Goal: Task Accomplishment & Management: Use online tool/utility

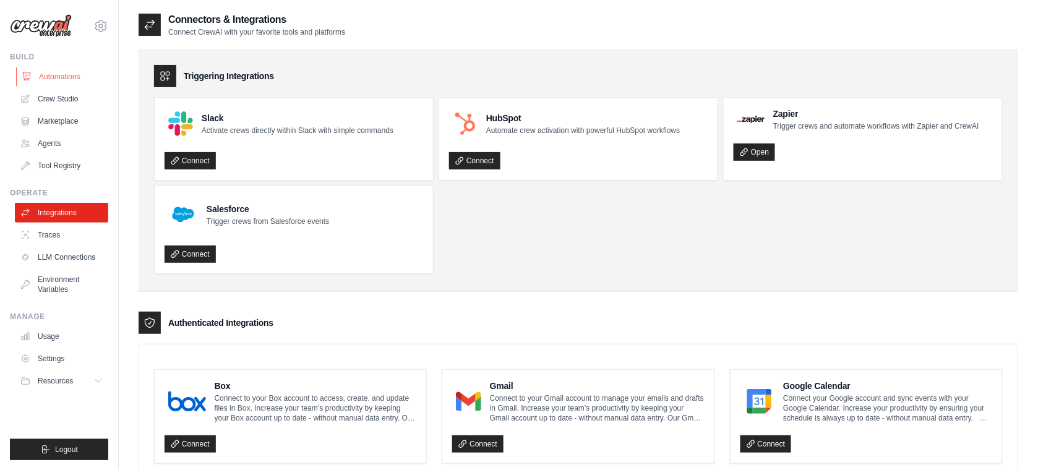
click at [68, 75] on link "Automations" at bounding box center [62, 77] width 93 height 20
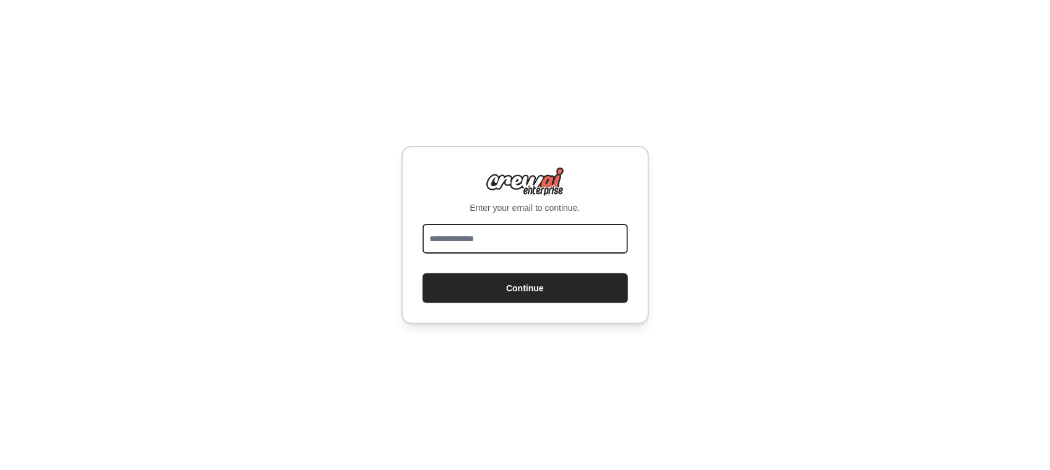
drag, startPoint x: 470, startPoint y: 241, endPoint x: 498, endPoint y: 245, distance: 28.1
click at [470, 241] on input "email" at bounding box center [525, 239] width 205 height 30
type input "**********"
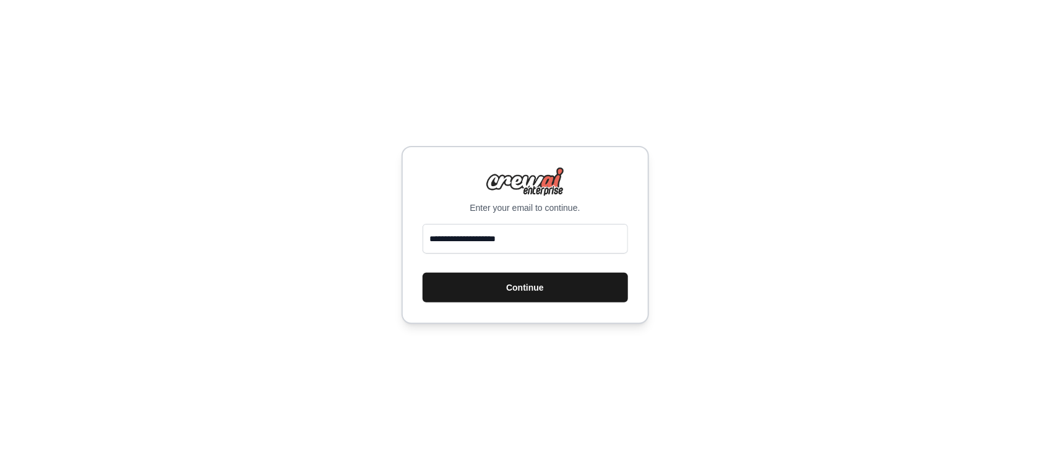
click at [440, 286] on button "Continue" at bounding box center [525, 288] width 205 height 30
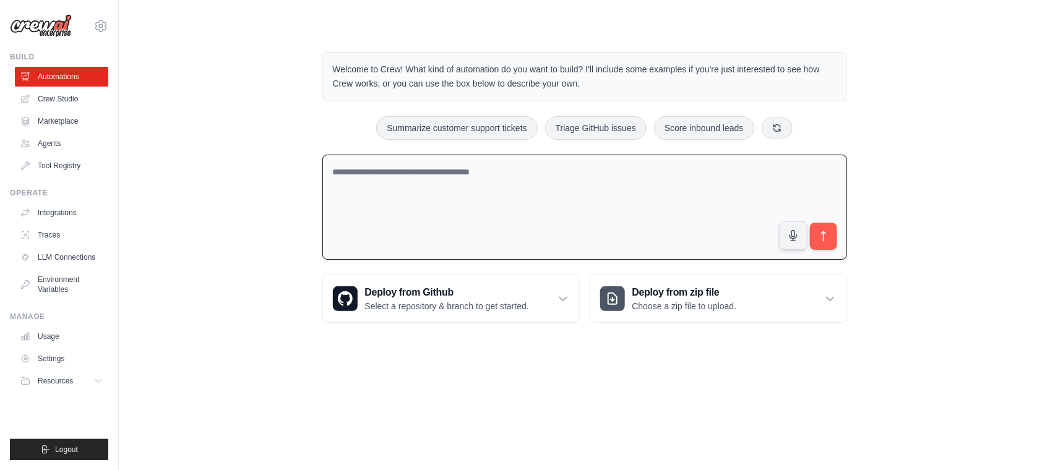
click at [362, 178] on textarea at bounding box center [584, 208] width 525 height 106
drag, startPoint x: 400, startPoint y: 173, endPoint x: 515, endPoint y: 171, distance: 115.1
click at [515, 171] on textarea "**********" at bounding box center [584, 208] width 525 height 106
drag, startPoint x: 483, startPoint y: 169, endPoint x: 557, endPoint y: 169, distance: 74.2
click at [557, 169] on textarea "**********" at bounding box center [584, 208] width 525 height 106
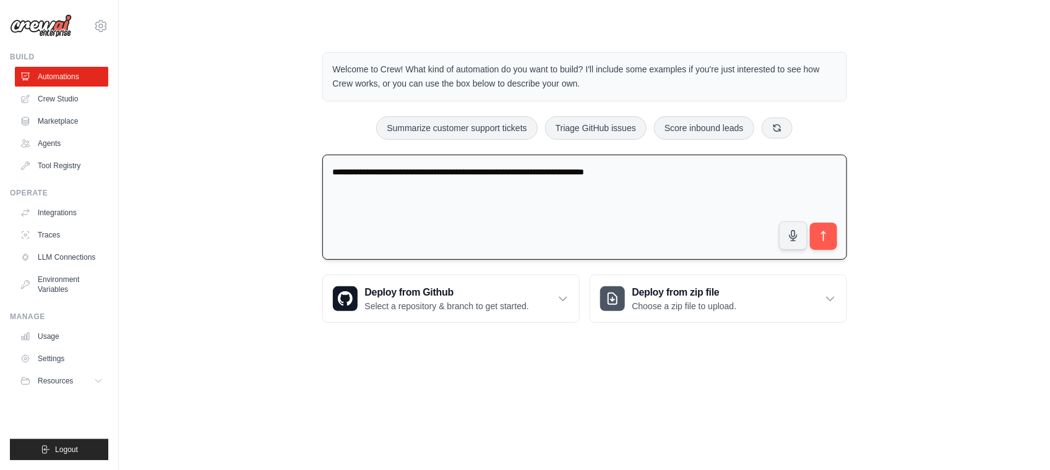
click at [484, 168] on textarea "**********" at bounding box center [584, 208] width 525 height 106
click at [662, 171] on textarea "**********" at bounding box center [584, 208] width 525 height 106
click at [659, 190] on textarea "**********" at bounding box center [584, 208] width 525 height 106
click at [665, 174] on textarea "**********" at bounding box center [584, 208] width 525 height 106
click at [681, 175] on textarea "**********" at bounding box center [584, 208] width 525 height 106
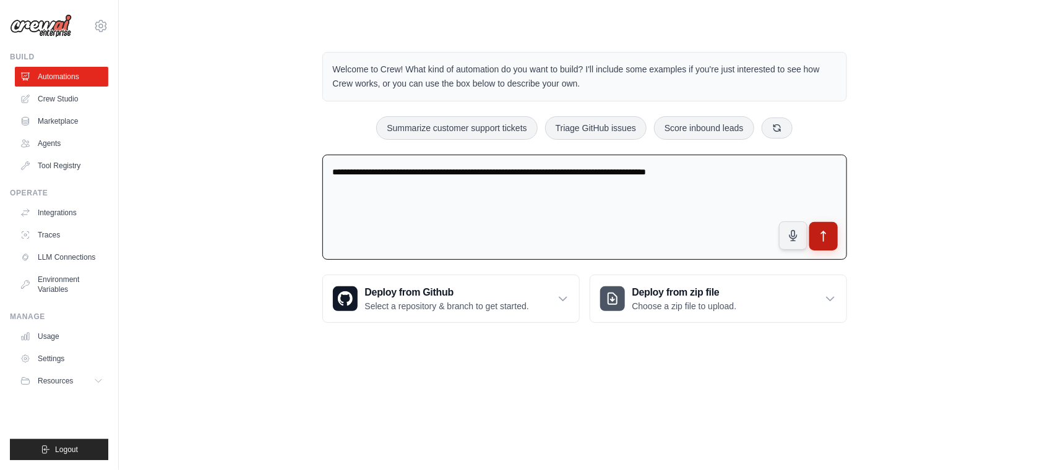
click at [830, 246] on button "submit" at bounding box center [823, 236] width 28 height 28
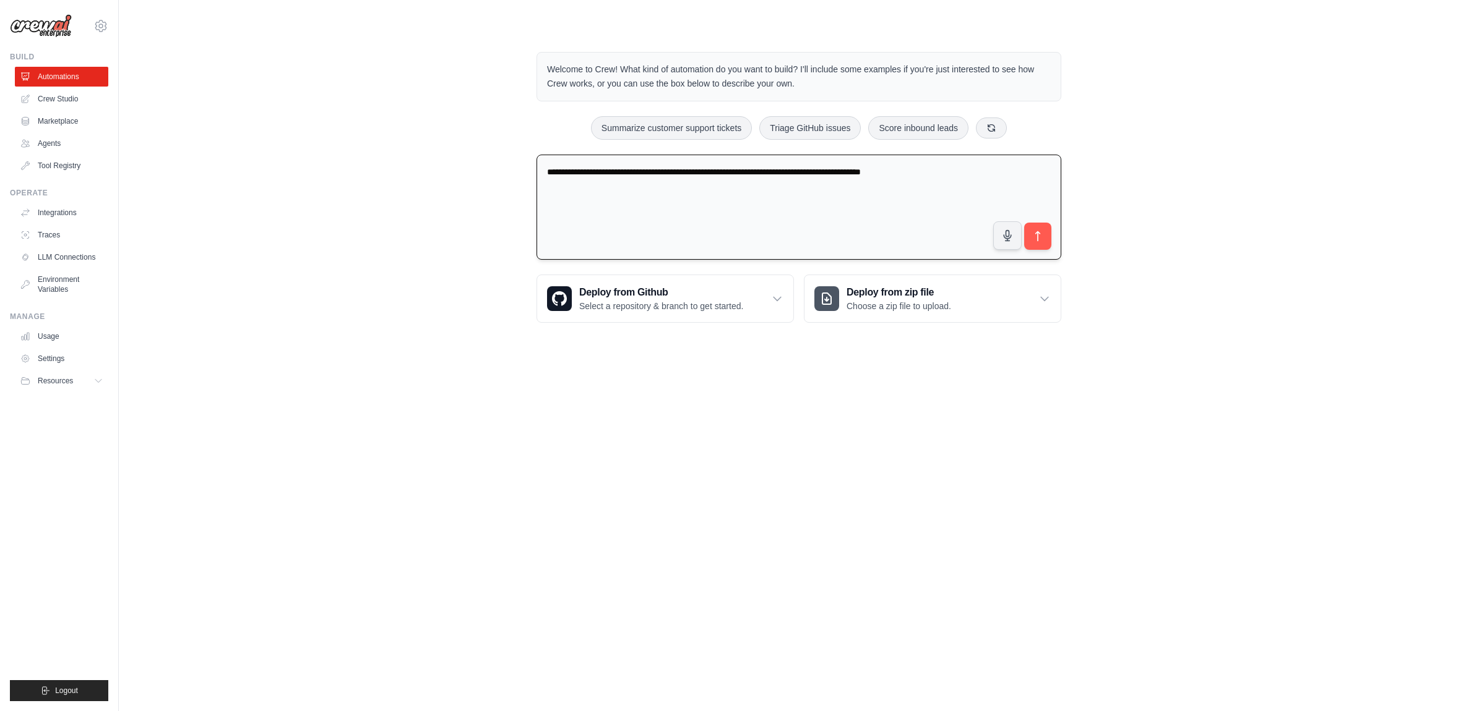
click at [540, 167] on textarea "**********" at bounding box center [798, 208] width 525 height 106
click at [724, 174] on textarea "**********" at bounding box center [798, 208] width 525 height 106
click at [679, 168] on textarea "**********" at bounding box center [798, 208] width 525 height 106
click at [764, 172] on textarea "**********" at bounding box center [798, 208] width 525 height 106
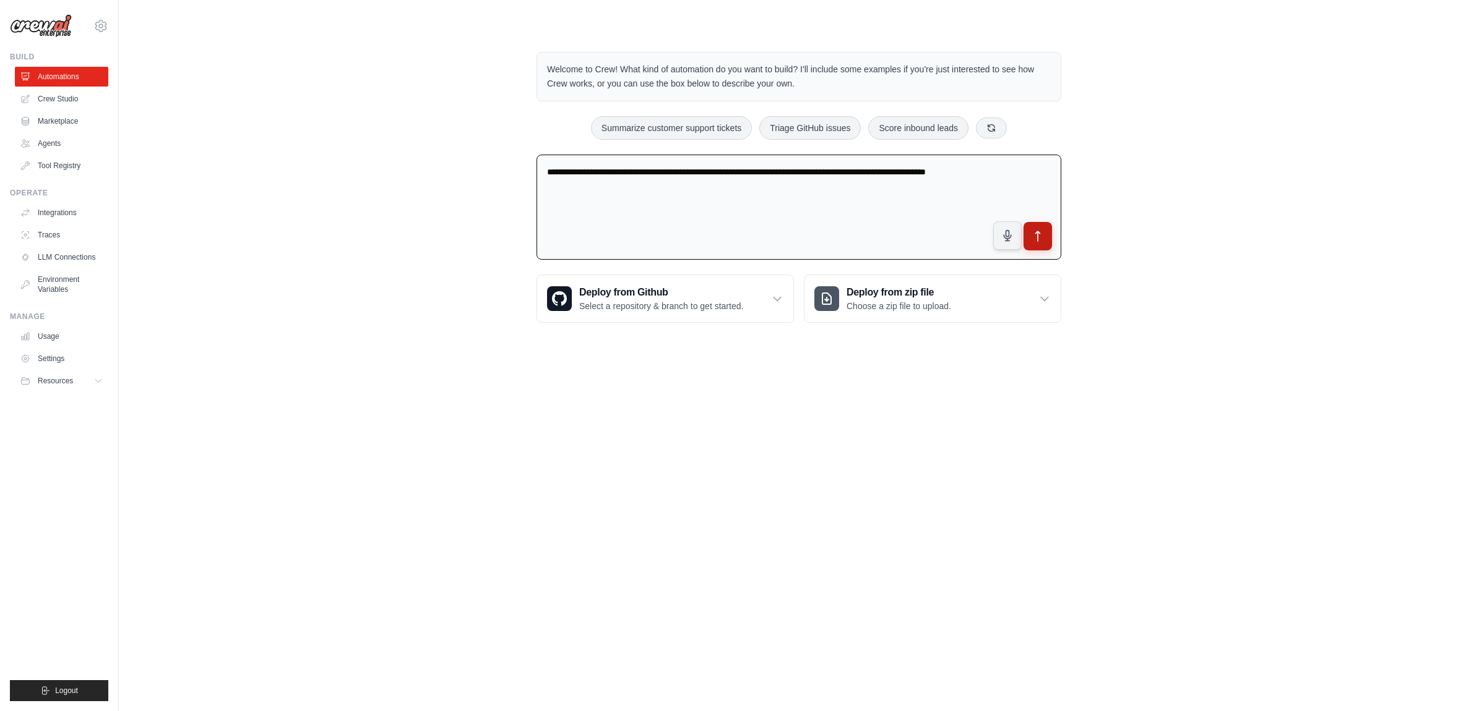
type textarea "**********"
click at [1041, 236] on icon "submit" at bounding box center [1037, 236] width 13 height 13
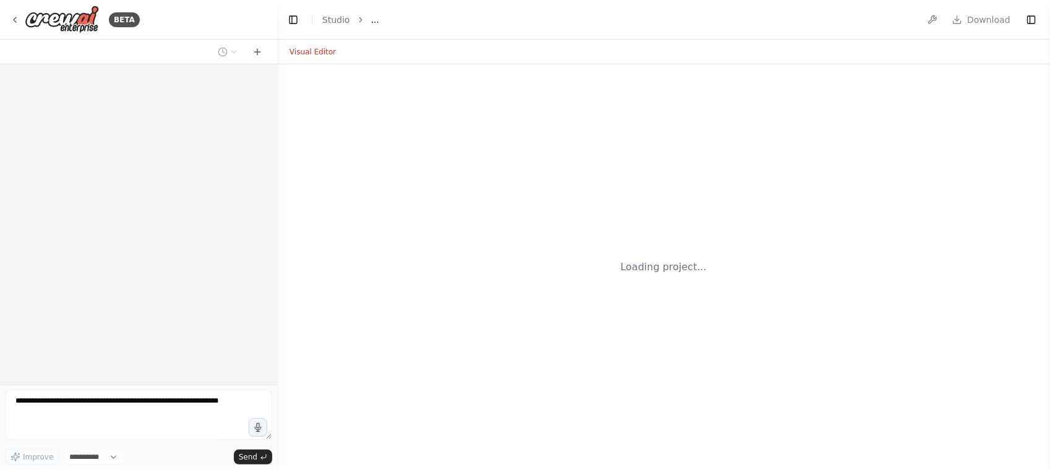
select select "****"
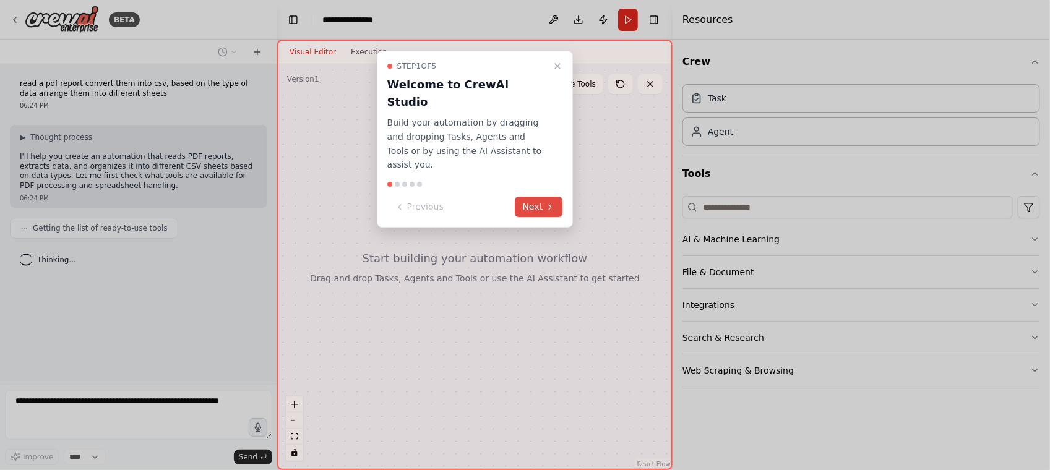
click at [544, 197] on button "Next" at bounding box center [539, 207] width 48 height 20
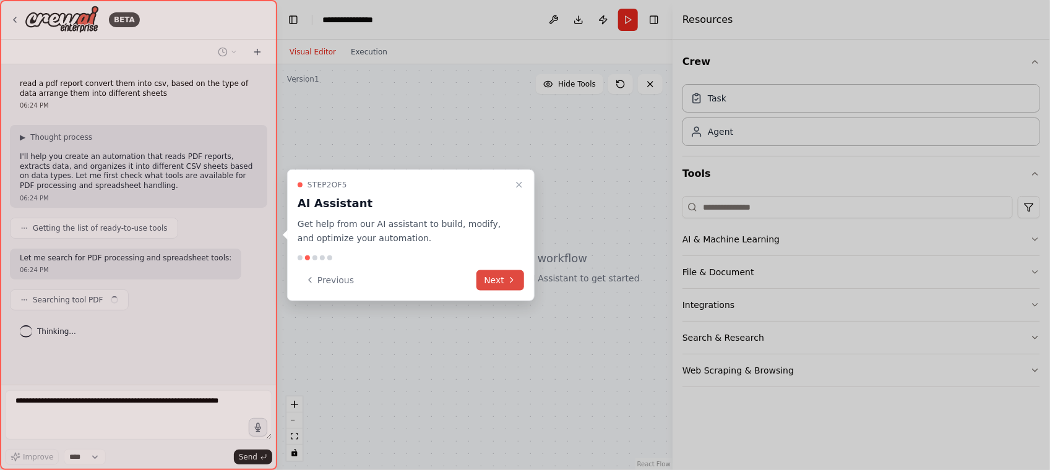
click at [501, 288] on button "Next" at bounding box center [500, 280] width 48 height 20
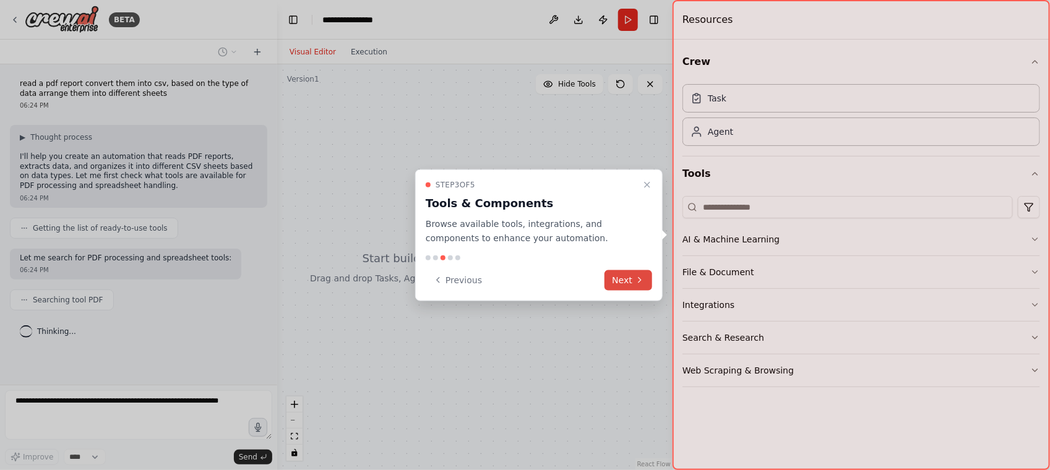
click at [632, 283] on button "Next" at bounding box center [628, 280] width 48 height 20
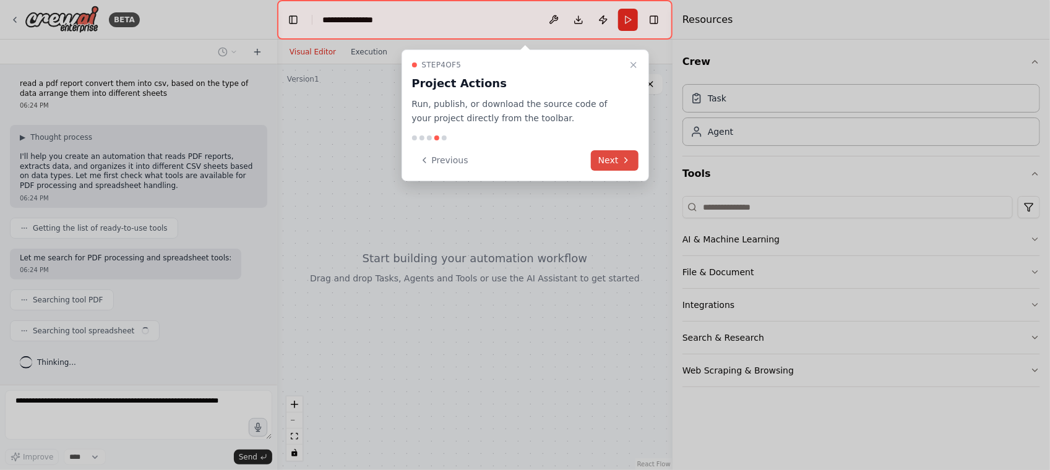
click at [624, 161] on icon at bounding box center [626, 160] width 10 height 10
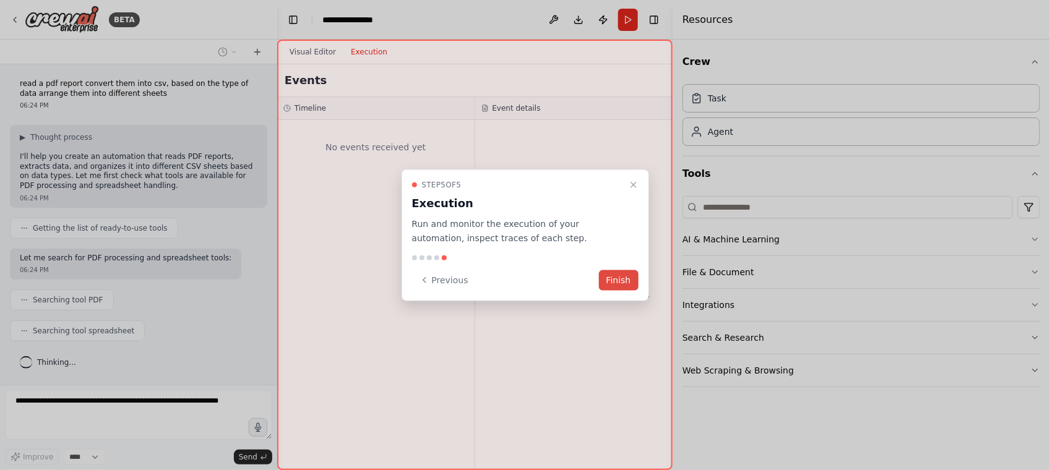
click at [631, 283] on button "Finish" at bounding box center [619, 280] width 40 height 20
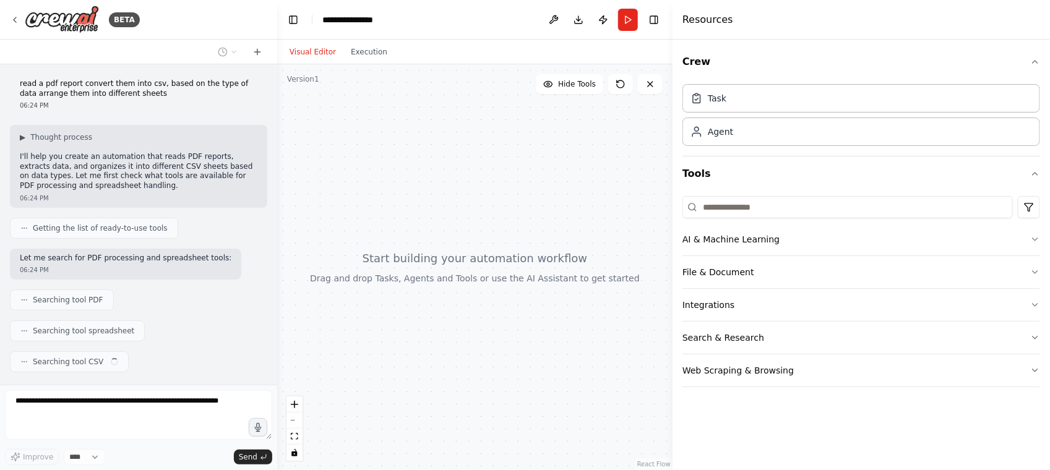
scroll to position [30, 0]
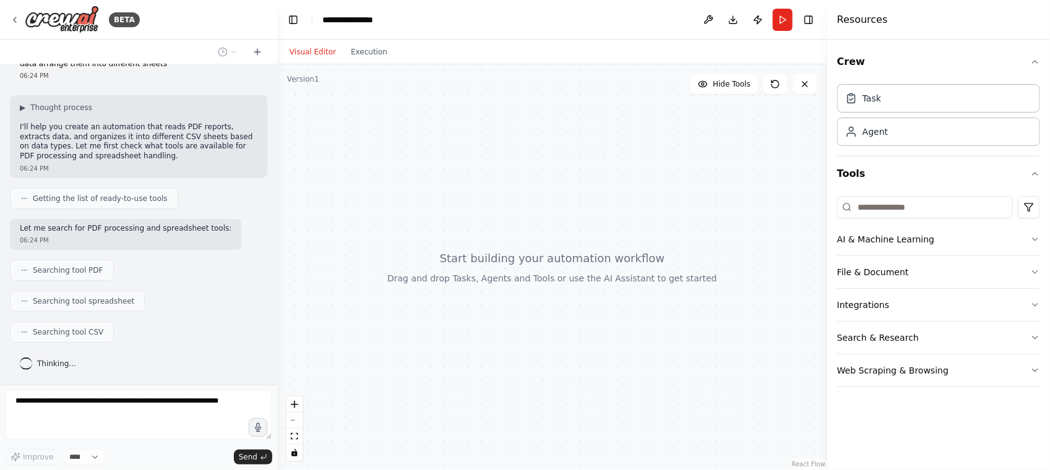
drag, startPoint x: 673, startPoint y: 251, endPoint x: 827, endPoint y: 240, distance: 154.4
click at [827, 240] on div at bounding box center [829, 235] width 5 height 470
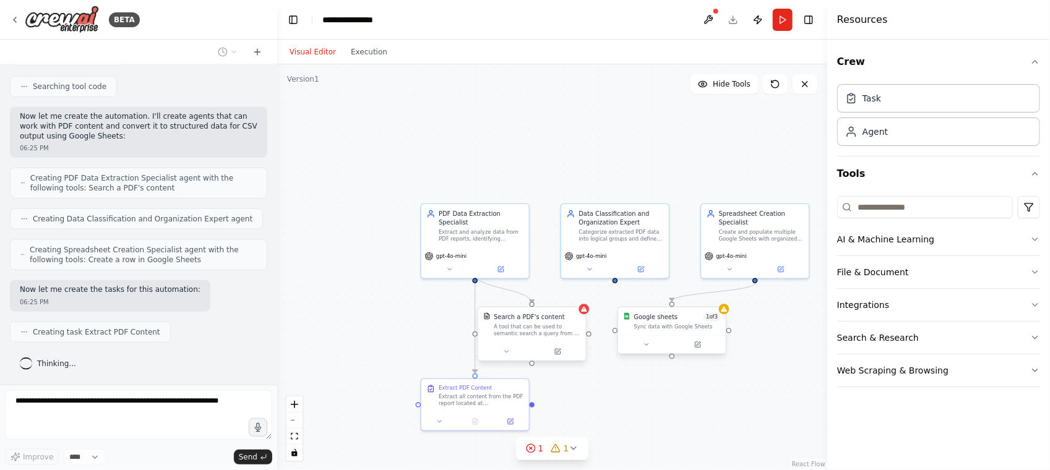
scroll to position [452, 0]
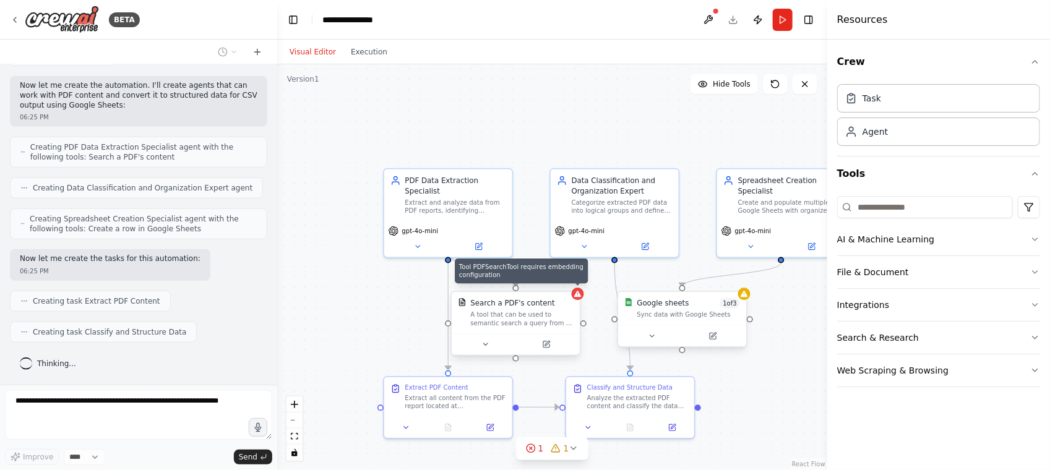
click at [580, 299] on div at bounding box center [578, 294] width 12 height 12
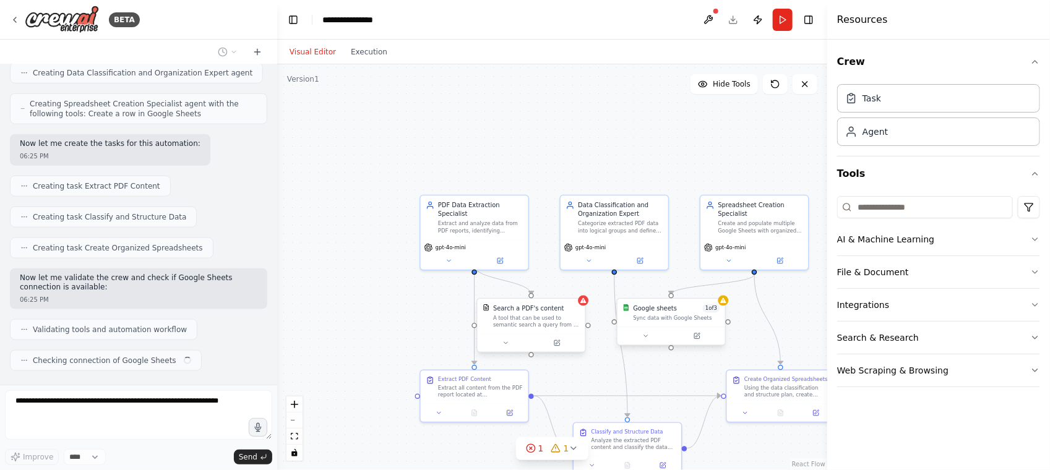
scroll to position [597, 0]
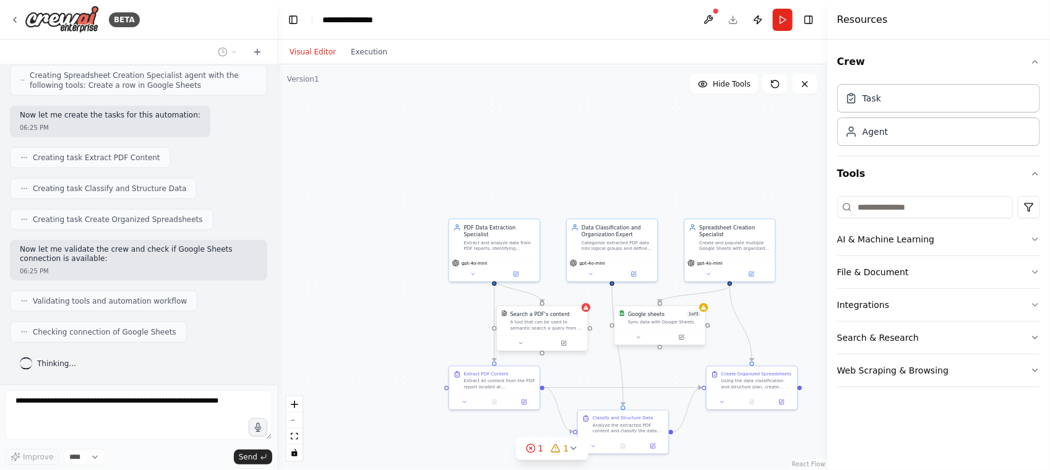
click at [676, 328] on div "Google sheets 1 of 3 Sync data with Google Sheets" at bounding box center [660, 318] width 90 height 24
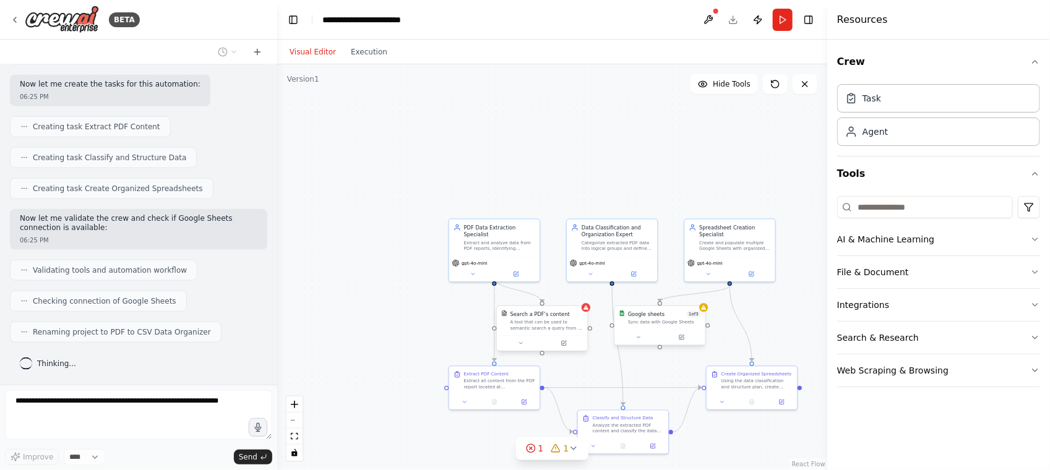
click at [679, 324] on div "Sync data with Google Sheets" at bounding box center [664, 322] width 73 height 6
click at [696, 295] on icon at bounding box center [695, 293] width 5 height 7
click at [660, 296] on button "Confirm" at bounding box center [660, 293] width 44 height 15
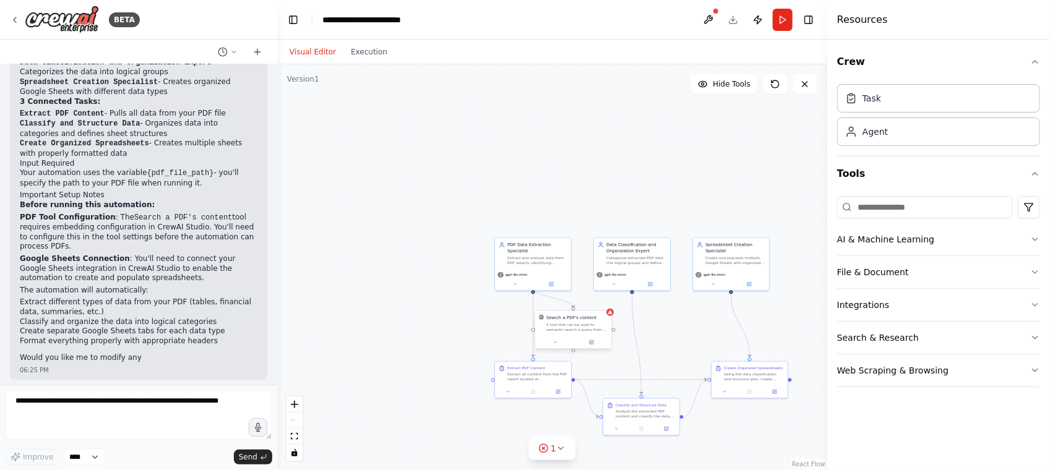
click at [598, 325] on div "A tool that can be used to semantic search a query from a PDF's content." at bounding box center [576, 327] width 61 height 10
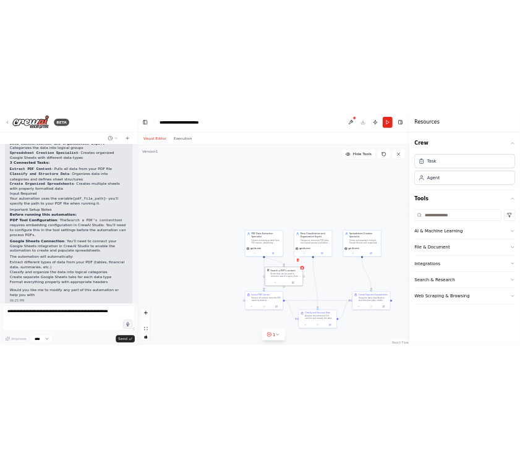
scroll to position [1018, 0]
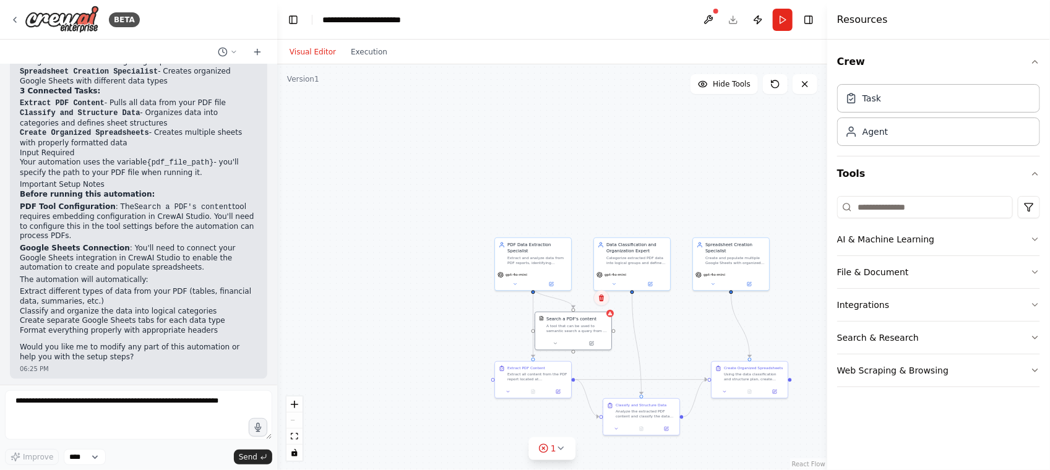
click at [598, 297] on icon at bounding box center [601, 297] width 7 height 7
click at [567, 301] on button "Confirm" at bounding box center [566, 298] width 44 height 15
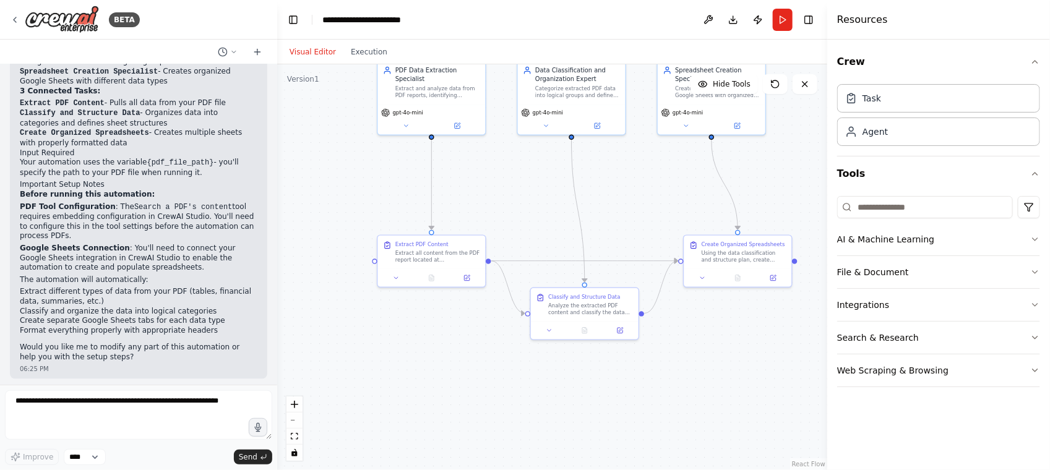
drag, startPoint x: 687, startPoint y: 323, endPoint x: 648, endPoint y: 183, distance: 145.9
click at [650, 180] on div ".deletable-edge-delete-btn { width: 20px; height: 20px; border: 0px solid #ffff…" at bounding box center [552, 267] width 550 height 406
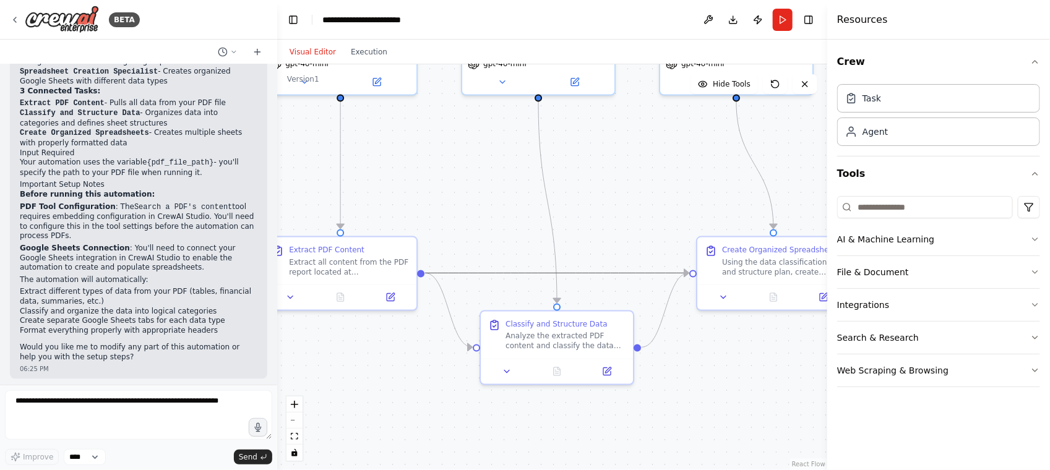
click at [595, 273] on icon "Edge from 3443319b-c7da-4d43-8a0f-fcec6ca6e569 to c4c6ae35-dfa2-4fed-a42d-7d724…" at bounding box center [557, 273] width 264 height 0
click at [557, 274] on icon at bounding box center [556, 273] width 9 height 11
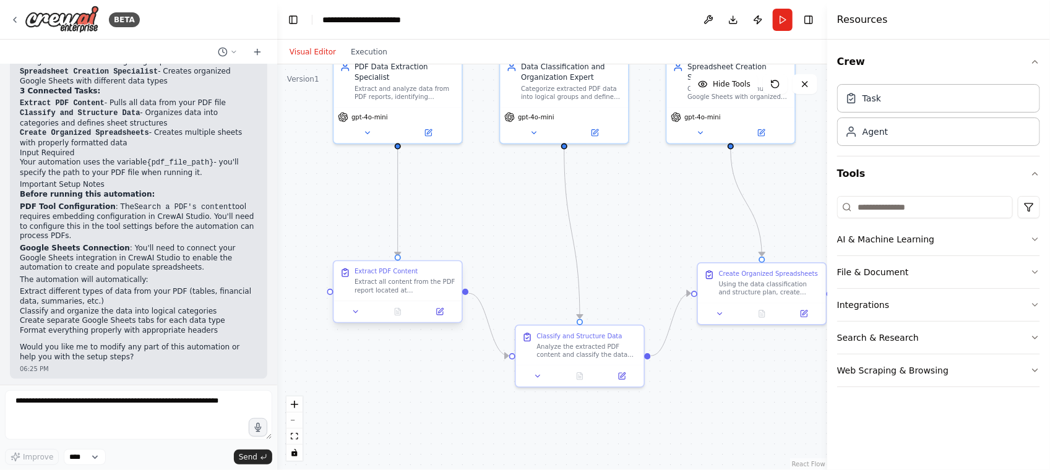
click at [354, 317] on div at bounding box center [397, 311] width 128 height 21
click at [359, 316] on button at bounding box center [356, 312] width 36 height 12
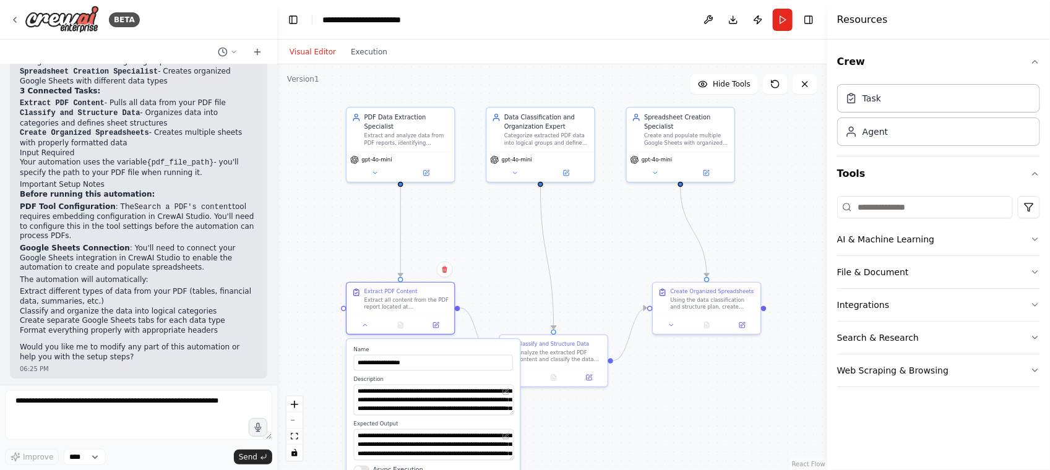
click at [488, 239] on div ".deletable-edge-delete-btn { width: 20px; height: 20px; border: 0px solid #ffff…" at bounding box center [552, 267] width 550 height 406
click at [605, 270] on div ".deletable-edge-delete-btn { width: 20px; height: 20px; border: 0px solid #ffff…" at bounding box center [552, 267] width 550 height 406
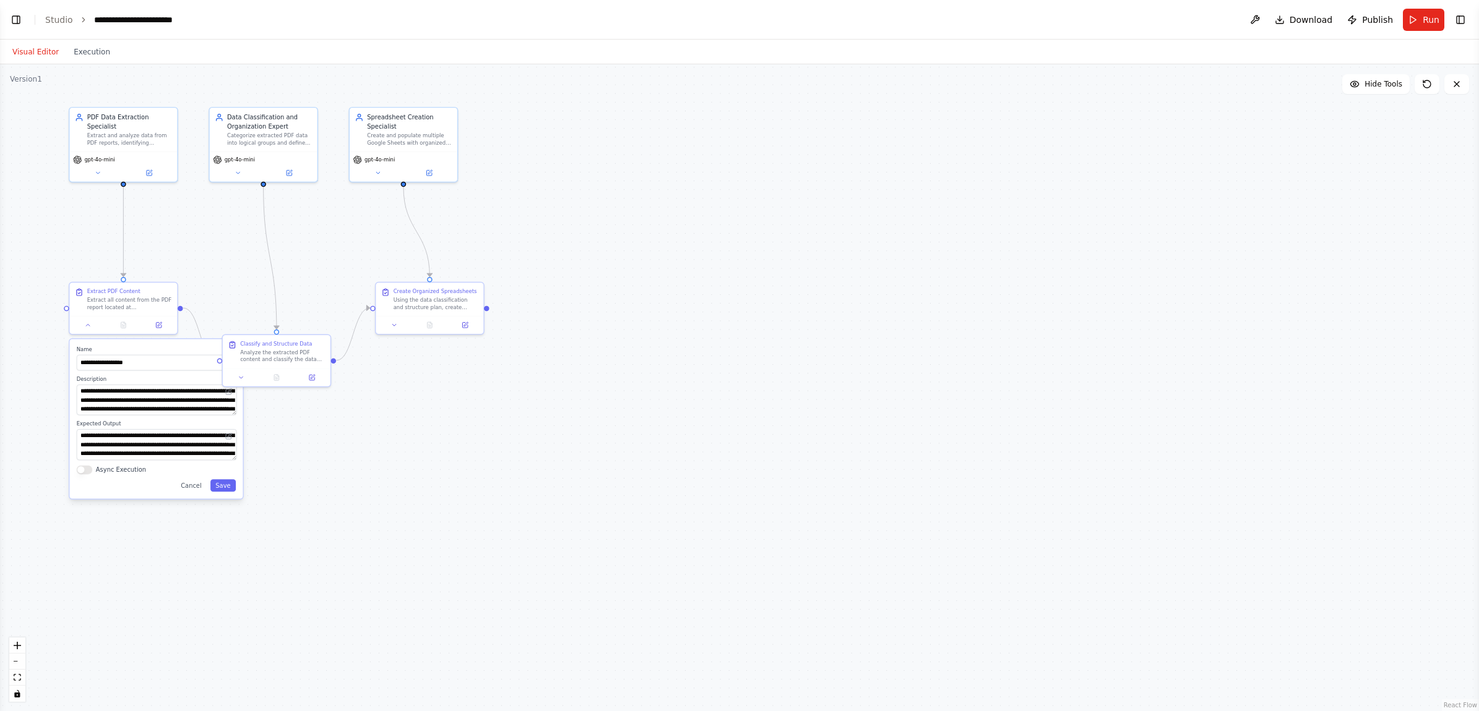
scroll to position [776, 0]
click at [1049, 22] on span "Run" at bounding box center [1430, 20] width 17 height 12
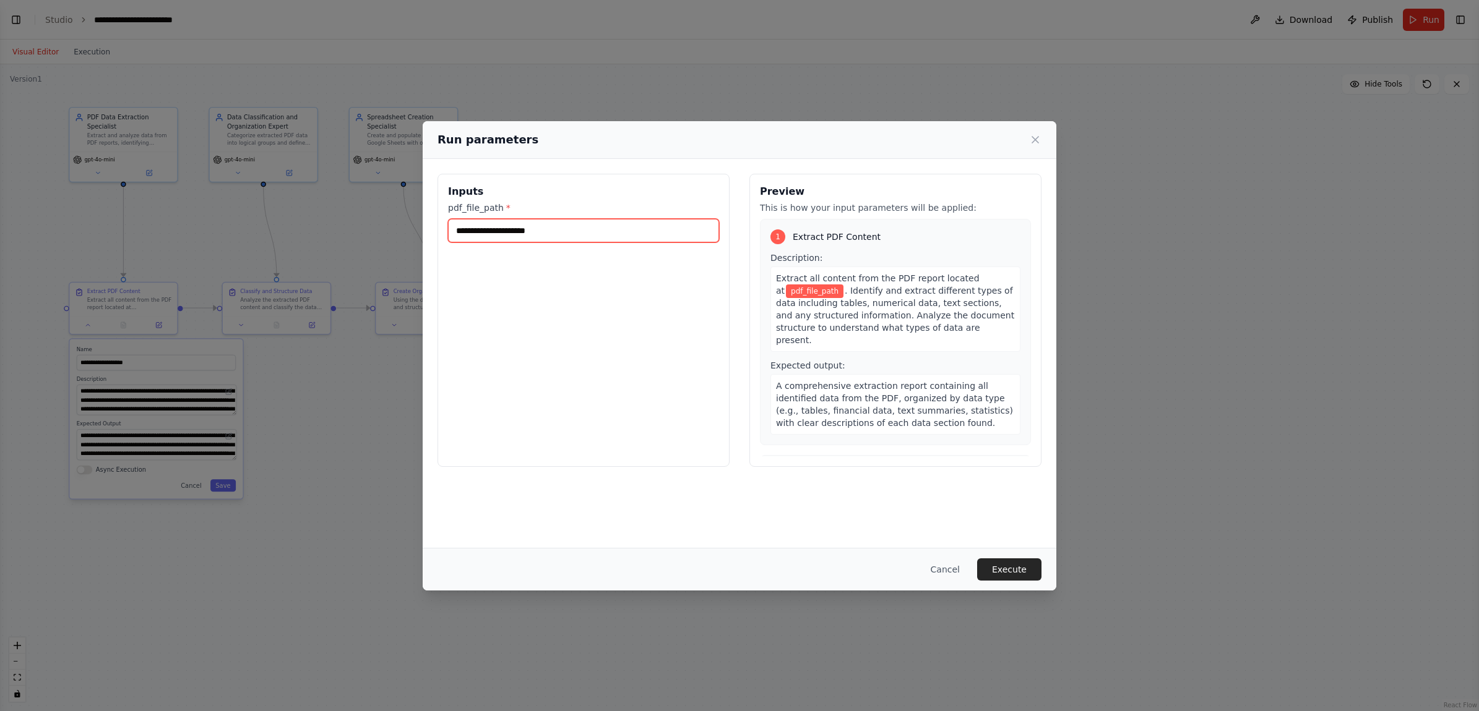
click at [525, 231] on input "pdf_file_path *" at bounding box center [583, 231] width 271 height 24
click at [595, 232] on input "pdf_file_path *" at bounding box center [583, 231] width 271 height 24
click at [471, 223] on input "pdf_file_path *" at bounding box center [583, 231] width 271 height 24
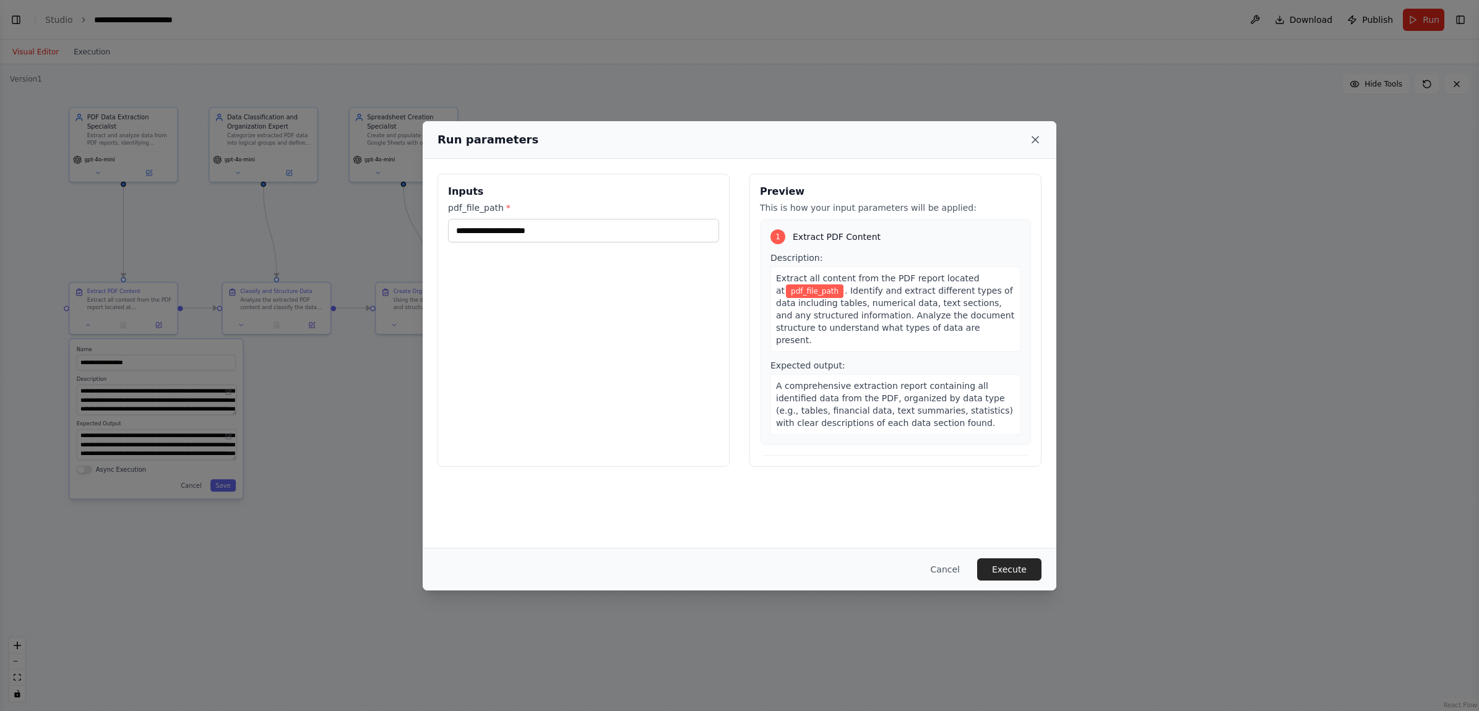
click at [1040, 138] on icon at bounding box center [1035, 140] width 12 height 12
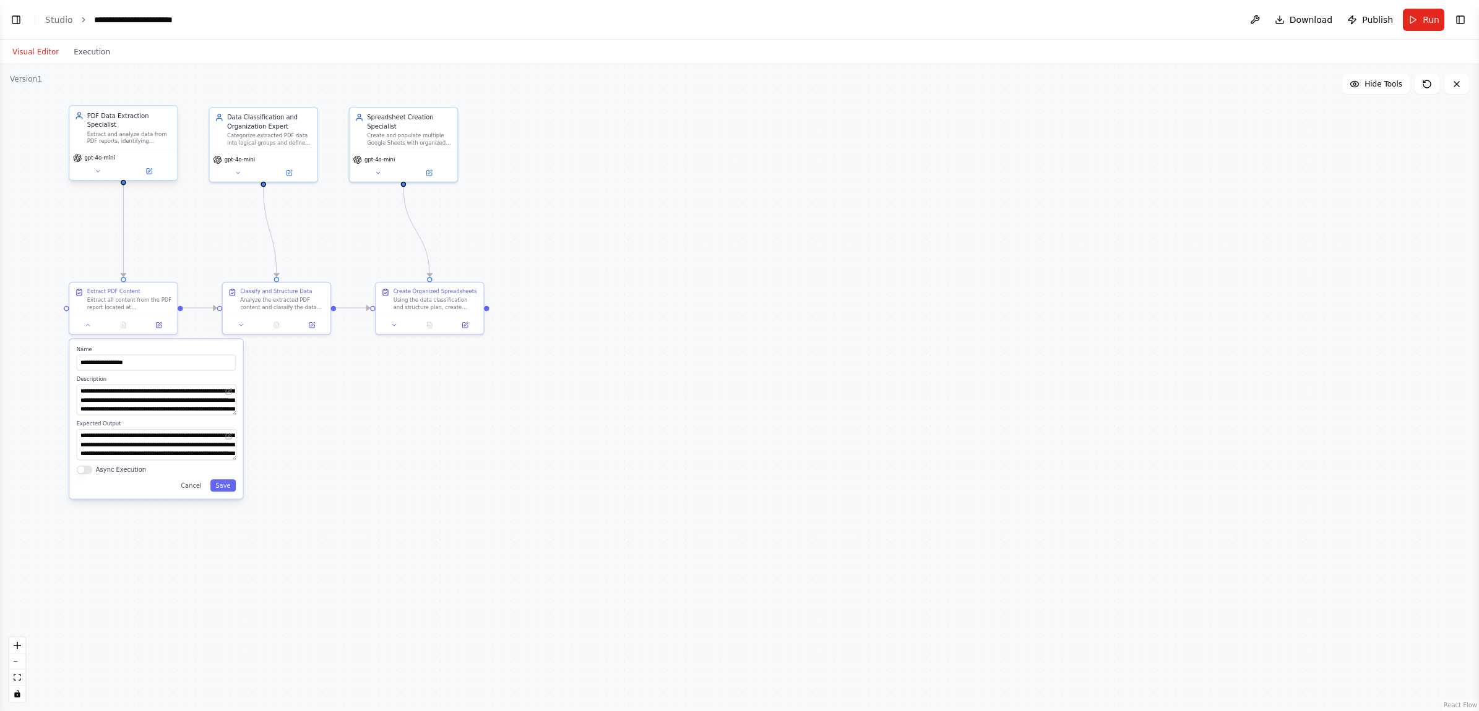
click at [93, 155] on span "gpt-4o-mini" at bounding box center [99, 158] width 30 height 7
click at [191, 470] on button "Cancel" at bounding box center [192, 485] width 32 height 12
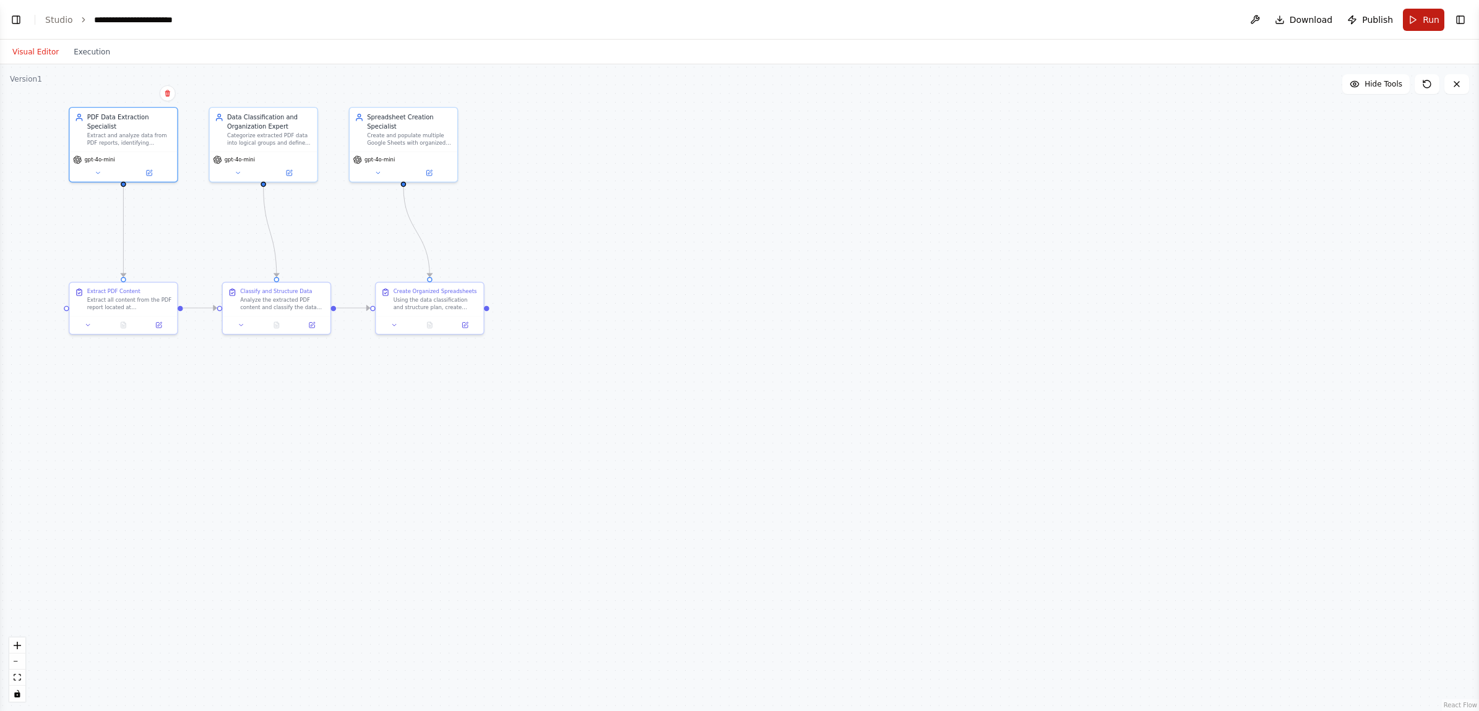
click at [1049, 19] on span "Run" at bounding box center [1430, 20] width 17 height 12
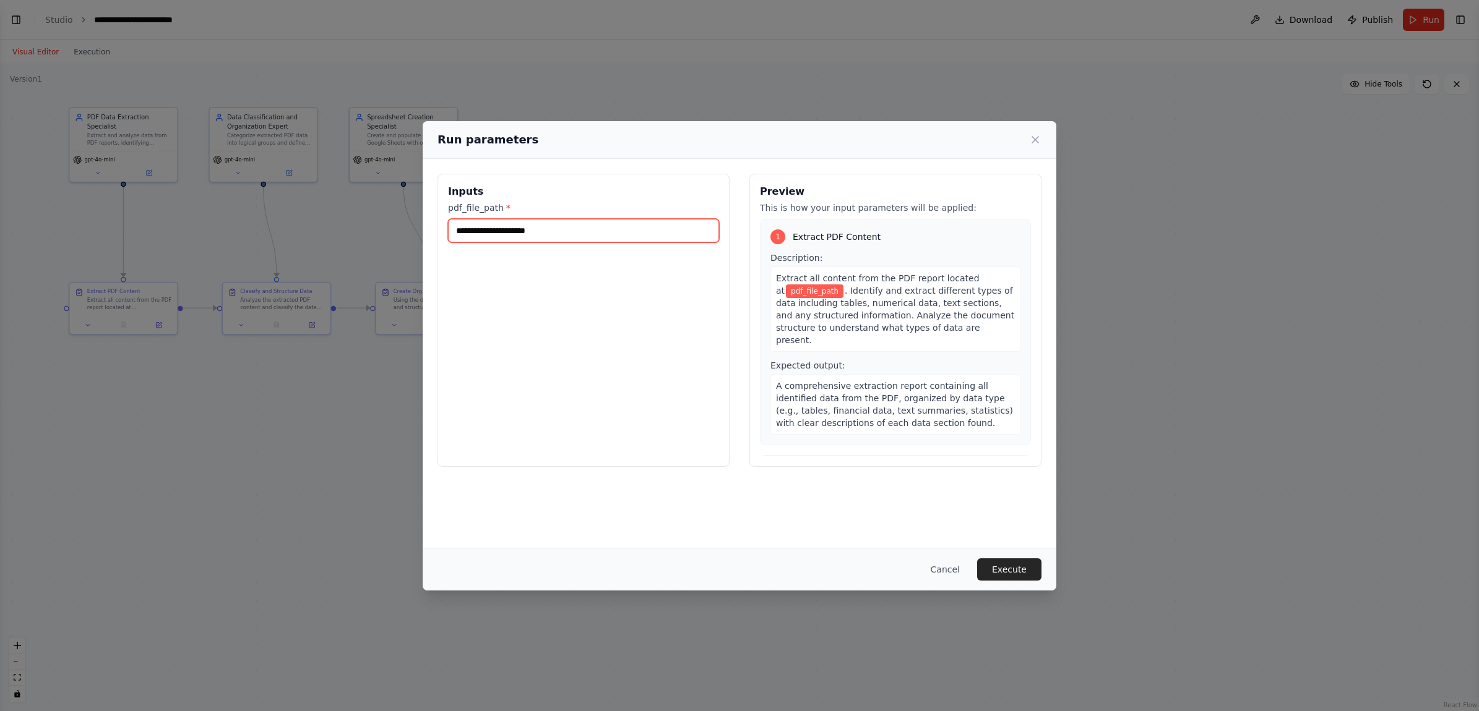
click at [471, 233] on input "pdf_file_path *" at bounding box center [583, 231] width 271 height 24
click at [539, 232] on input "pdf_file_path *" at bounding box center [583, 231] width 271 height 24
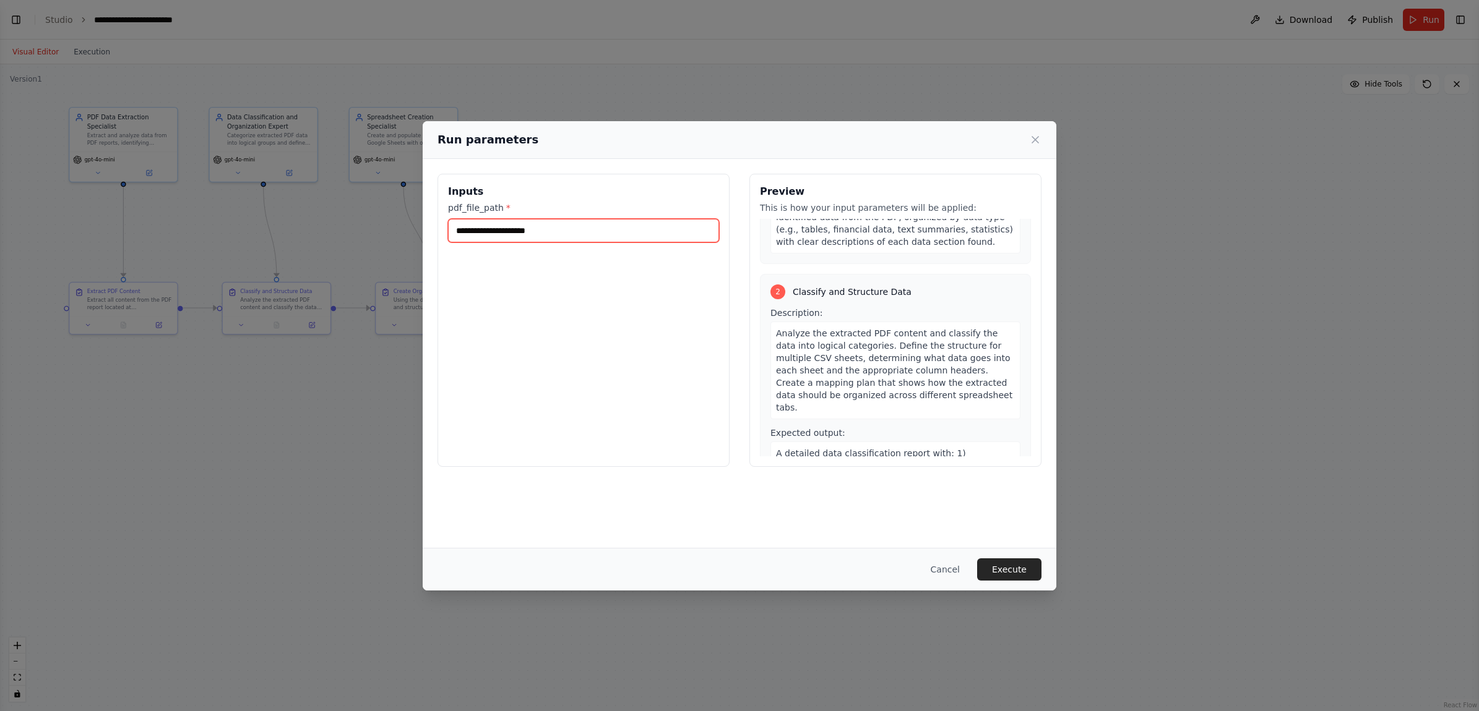
scroll to position [102, 0]
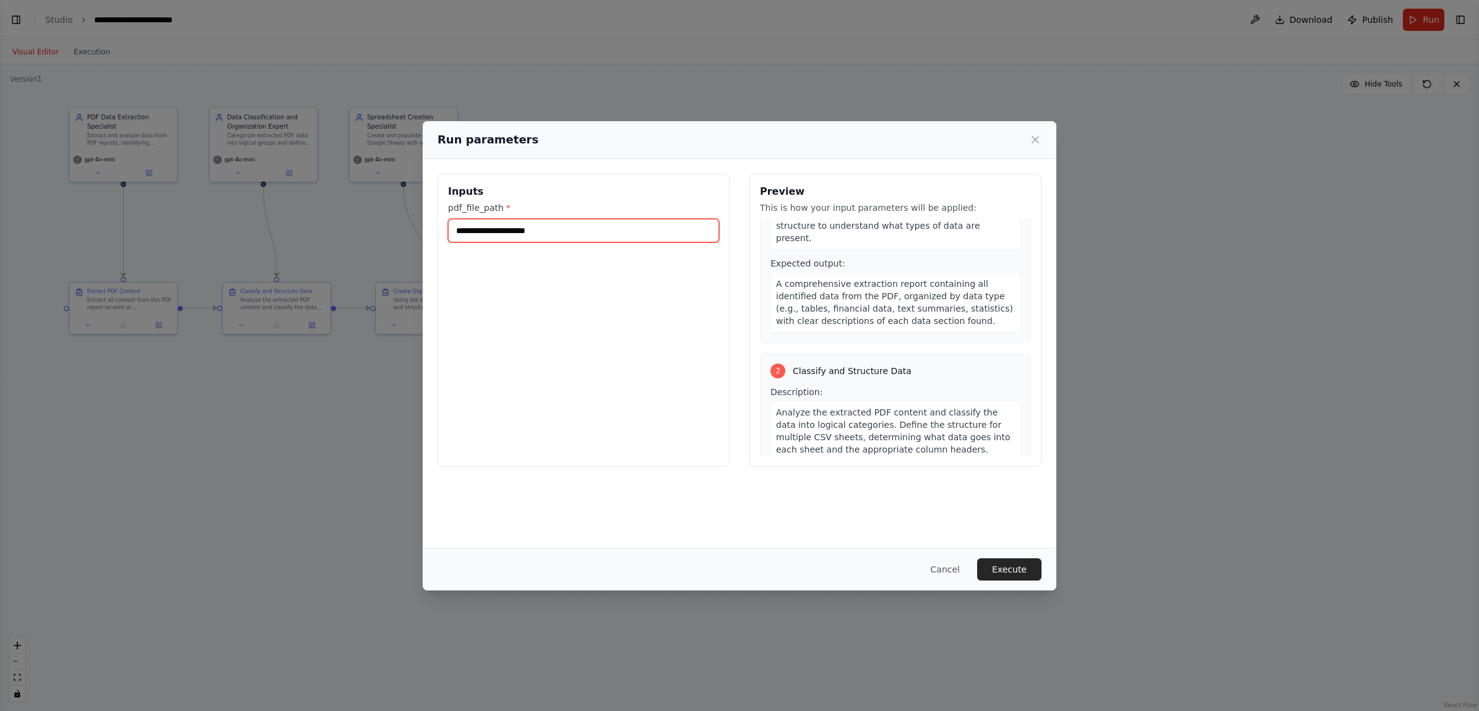
click at [465, 229] on input "pdf_file_path *" at bounding box center [583, 231] width 271 height 24
click at [1038, 141] on icon at bounding box center [1035, 140] width 12 height 12
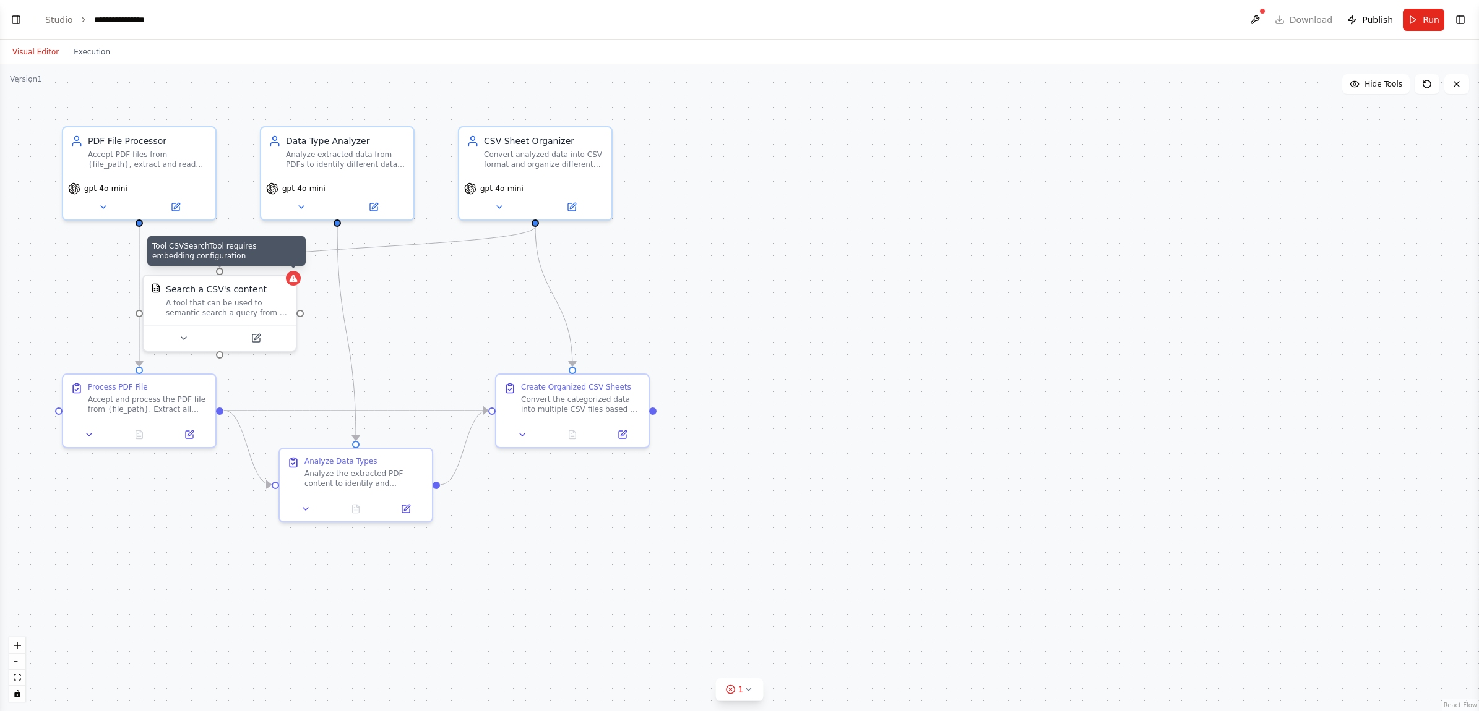
scroll to position [613, 0]
click at [298, 286] on div ".deletable-edge-delete-btn { width: 20px; height: 20px; border: 0px solid #ffff…" at bounding box center [739, 387] width 1479 height 647
click at [422, 411] on icon "Edge from 804c35e5-c9de-4155-8717-2b3aee2f1570 to d3553a45-e889-4cd4-994c-8324e…" at bounding box center [356, 411] width 264 height 0
click at [356, 413] on icon at bounding box center [355, 410] width 9 height 11
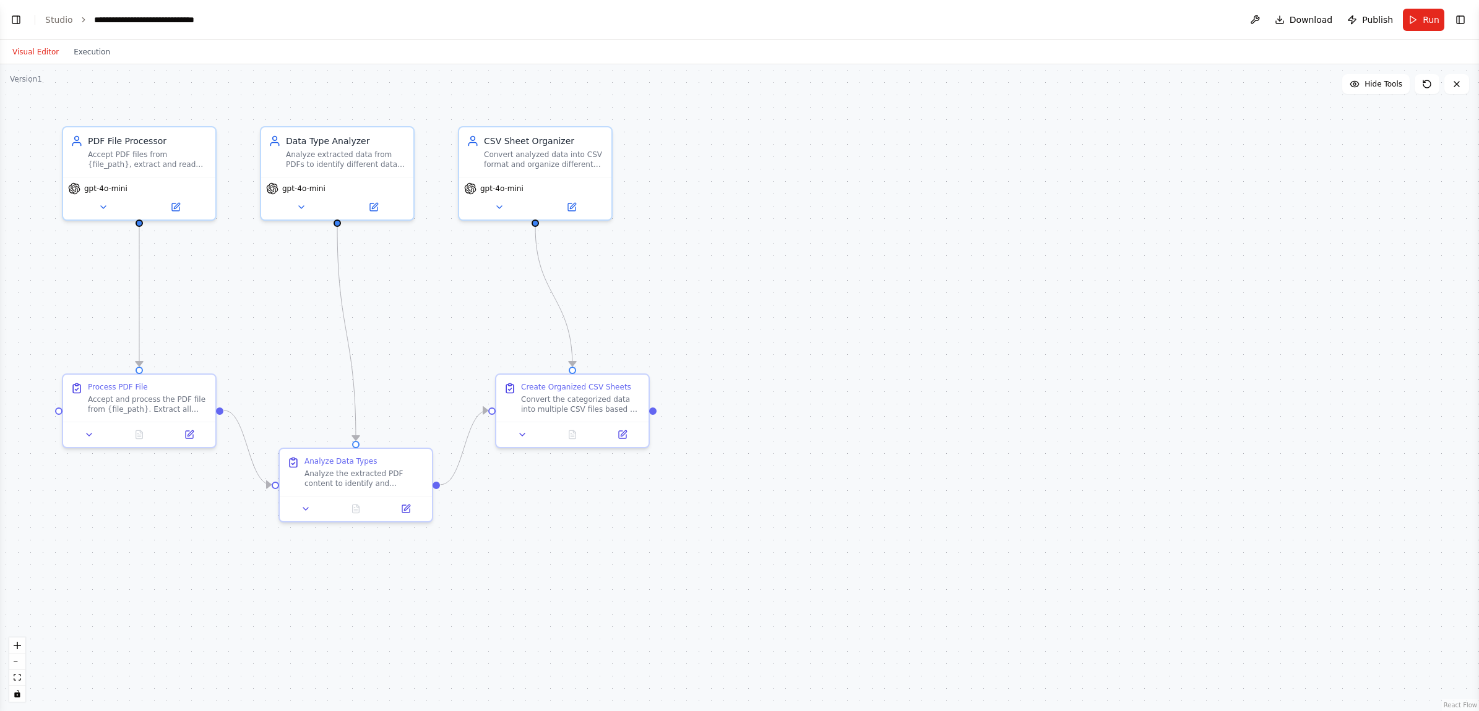
scroll to position [676, 0]
click at [1425, 23] on span "Run" at bounding box center [1430, 20] width 17 height 12
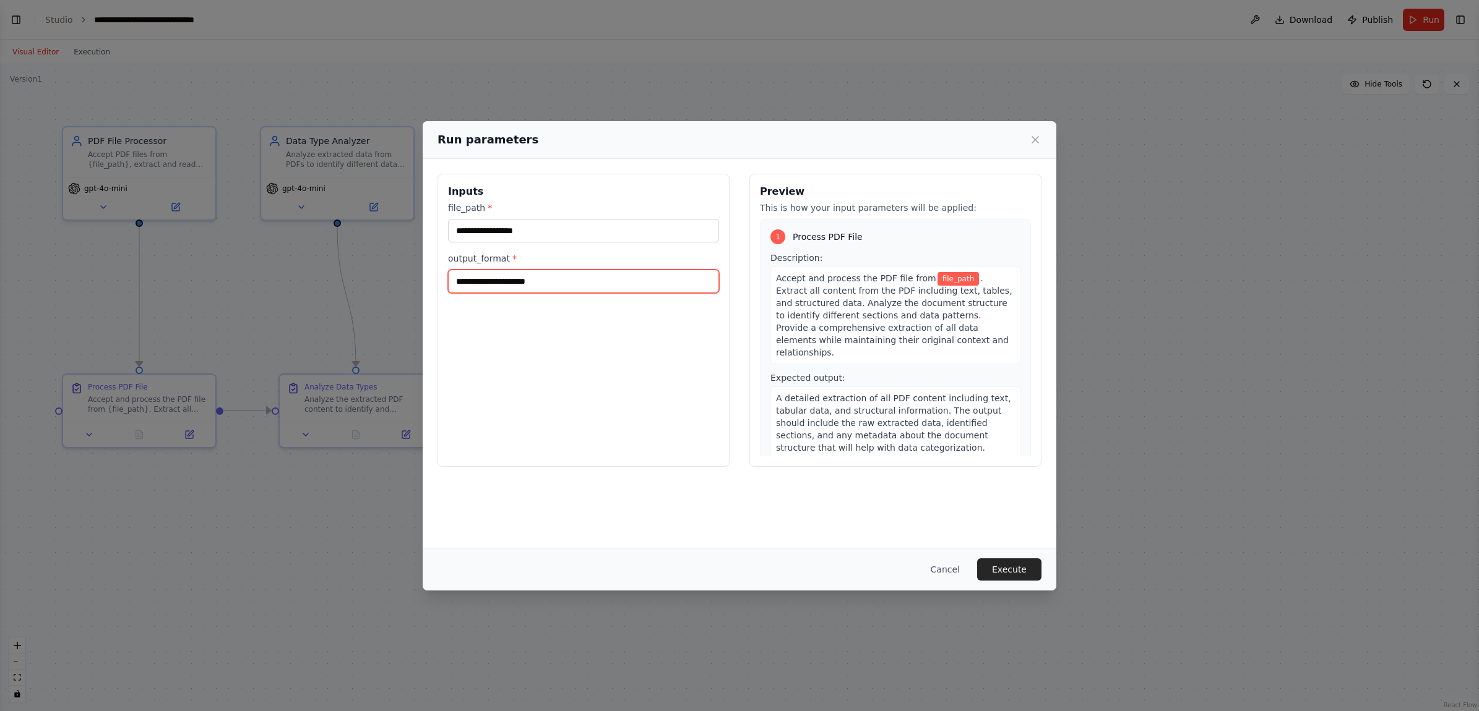
click at [484, 280] on input "output_format *" at bounding box center [583, 282] width 271 height 24
click at [499, 233] on input "file_path *" at bounding box center [583, 231] width 271 height 24
click at [457, 206] on label "file_path *" at bounding box center [583, 208] width 271 height 12
click at [457, 219] on input "file_path *" at bounding box center [583, 231] width 271 height 24
click at [457, 206] on label "file_path *" at bounding box center [583, 208] width 271 height 12
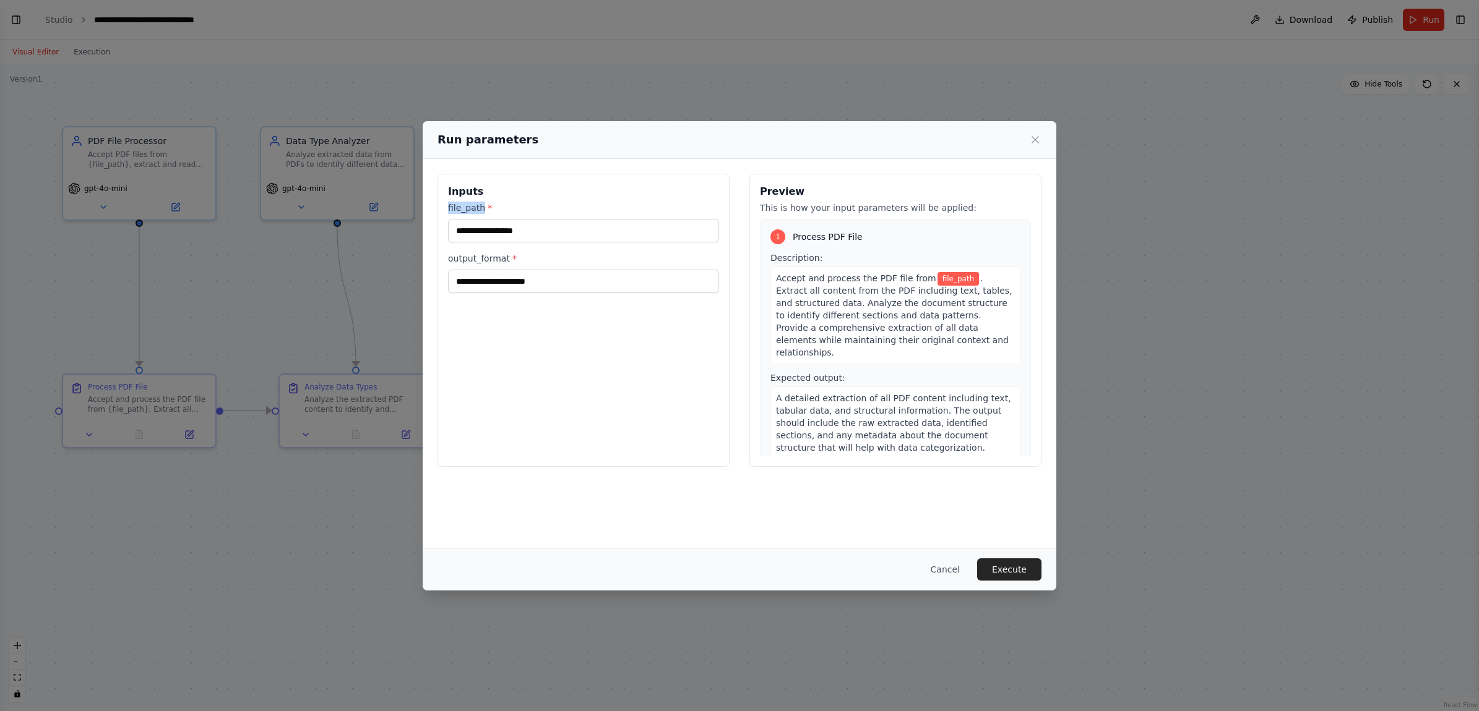
click at [457, 219] on input "file_path *" at bounding box center [583, 231] width 271 height 24
drag, startPoint x: 457, startPoint y: 206, endPoint x: 484, endPoint y: 233, distance: 38.1
click at [484, 233] on input "file_path *" at bounding box center [583, 231] width 271 height 24
click at [501, 230] on input "file_path *" at bounding box center [583, 231] width 271 height 24
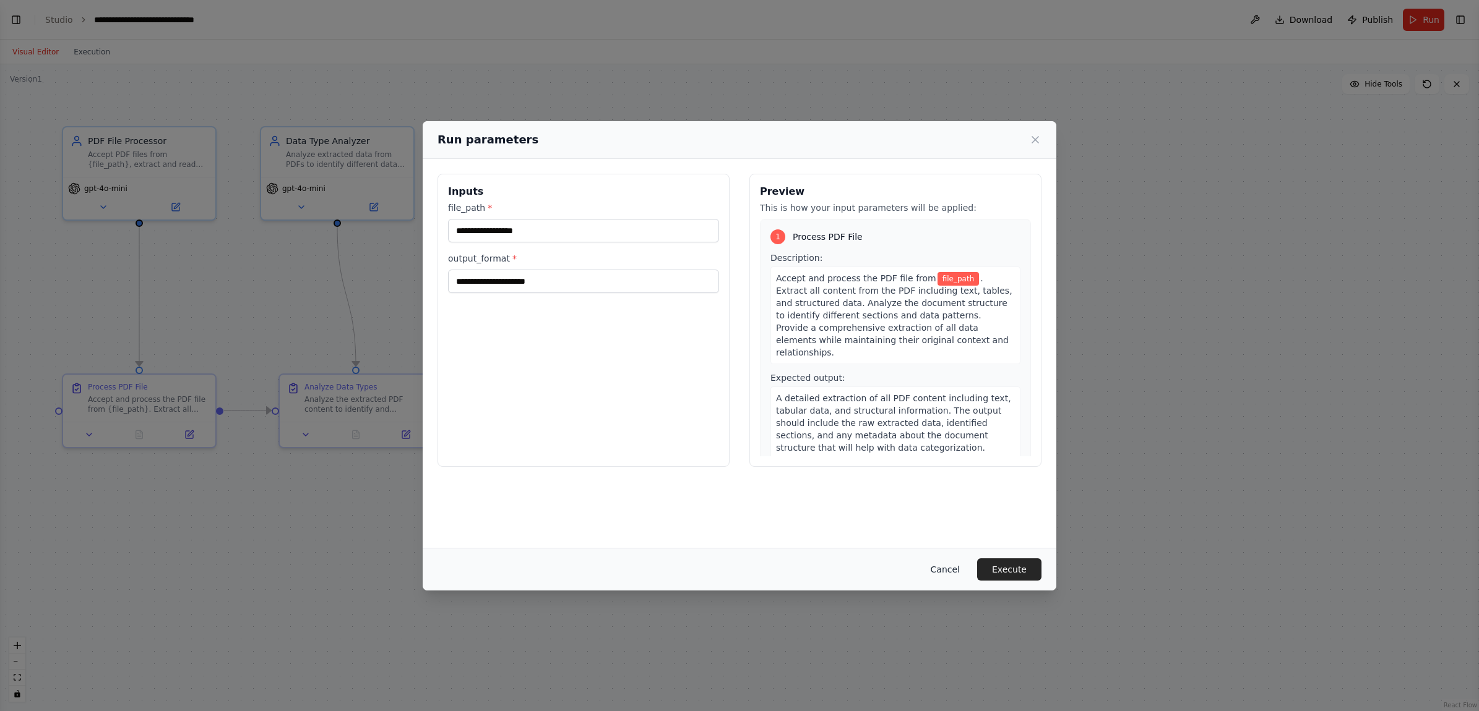
click at [951, 574] on button "Cancel" at bounding box center [945, 570] width 49 height 22
